Goal: Entertainment & Leisure: Consume media (video, audio)

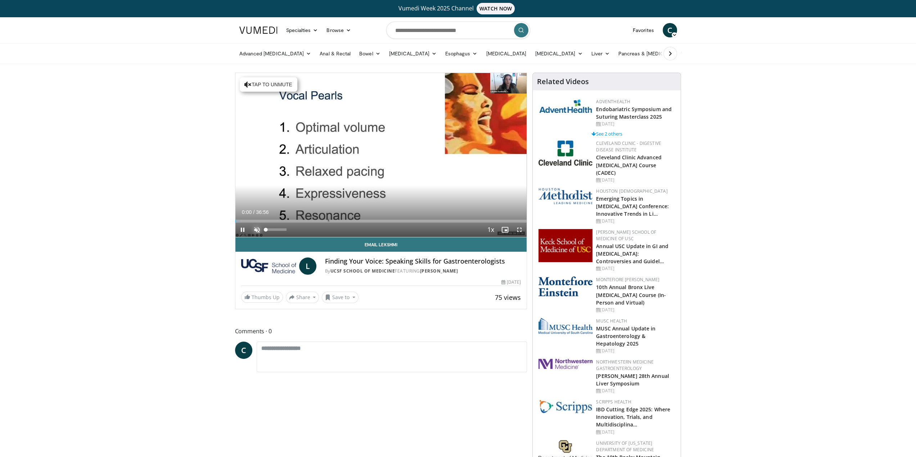
click at [257, 230] on span "Video Player" at bounding box center [257, 230] width 14 height 14
click at [246, 220] on div "Loaded : 4.92% 00:41 01:27" at bounding box center [381, 221] width 292 height 3
click at [279, 220] on div "Progress Bar" at bounding box center [279, 221] width 1 height 3
click at [317, 221] on div "Progress Bar" at bounding box center [317, 221] width 1 height 3
click at [375, 221] on div "Progress Bar" at bounding box center [375, 221] width 1 height 3
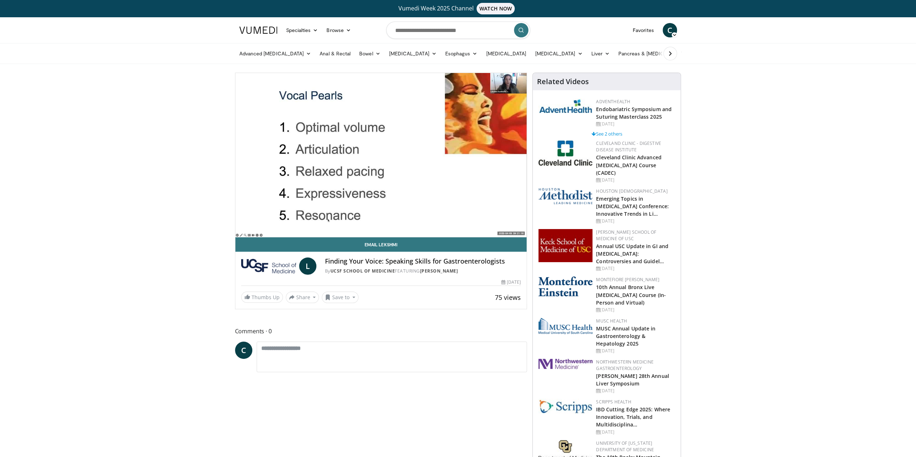
click at [428, 221] on video-js "**********" at bounding box center [381, 155] width 292 height 164
